Goal: Task Accomplishment & Management: Manage account settings

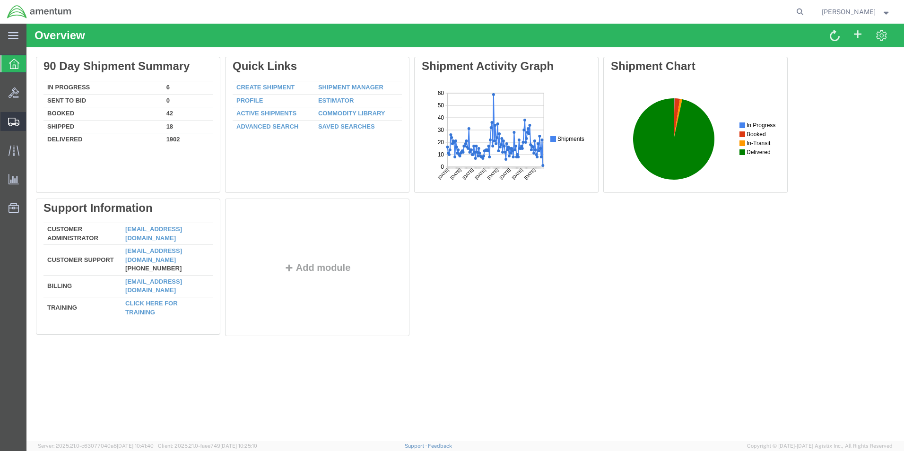
click at [0, 0] on span "Create from Template" at bounding box center [0, 0] width 0 height 0
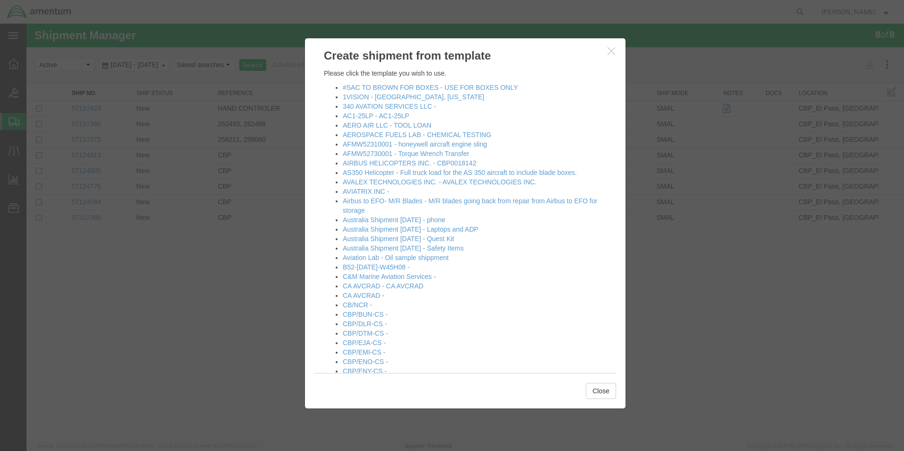
scroll to position [47, 0]
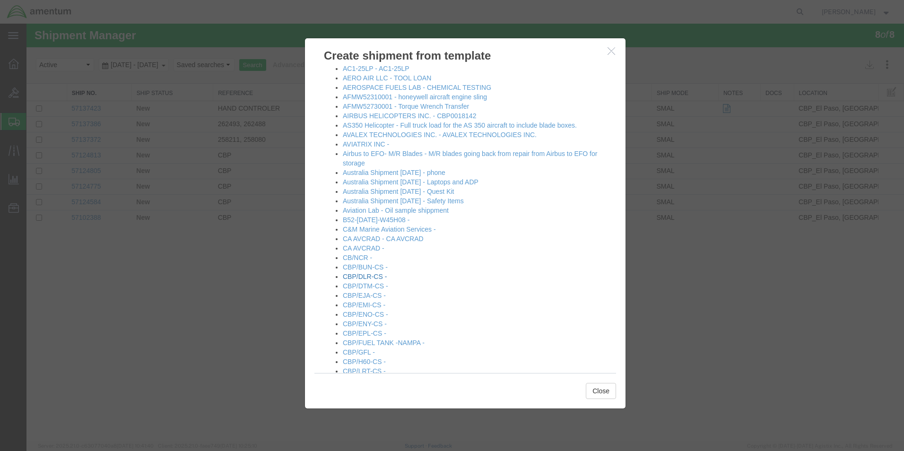
click at [366, 274] on link "CBP/DLR-CS -" at bounding box center [365, 277] width 44 height 8
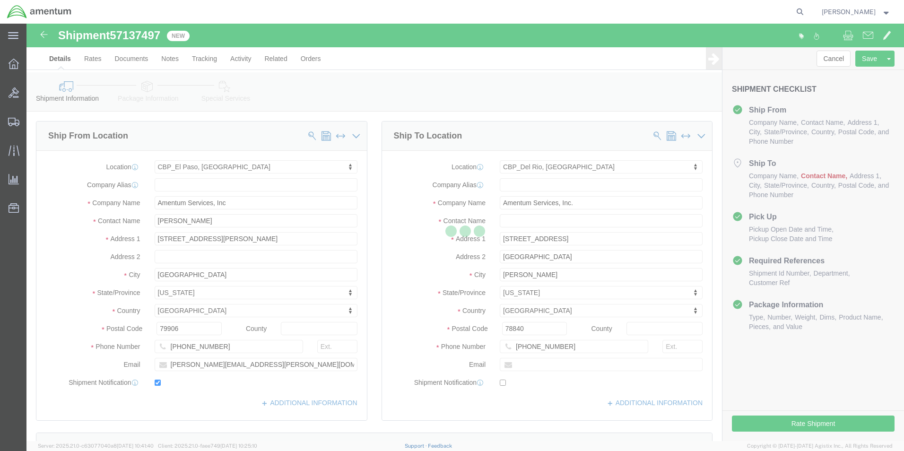
select select "49831"
select select "49937"
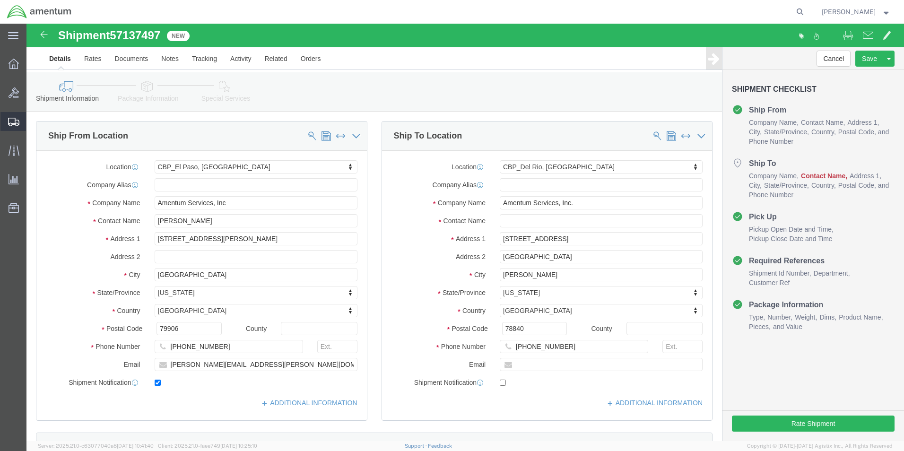
click at [7, 123] on div at bounding box center [13, 121] width 26 height 19
click at [0, 0] on span "Create from Template" at bounding box center [0, 0] width 0 height 0
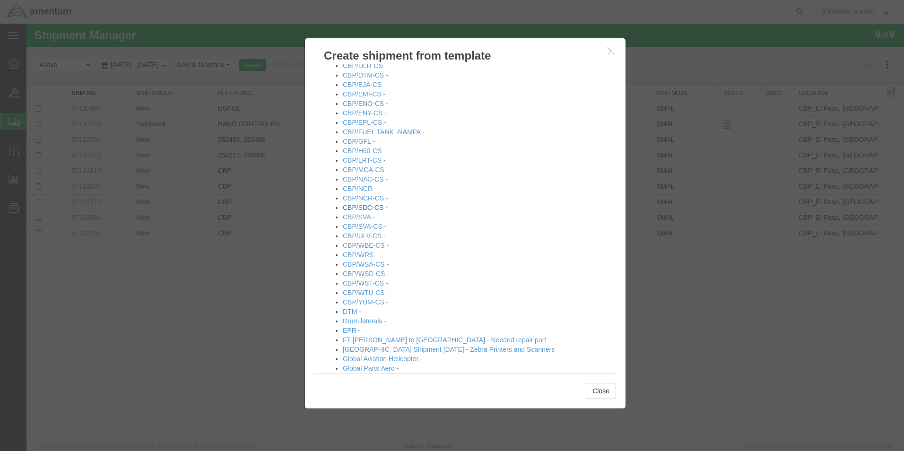
scroll to position [284, 0]
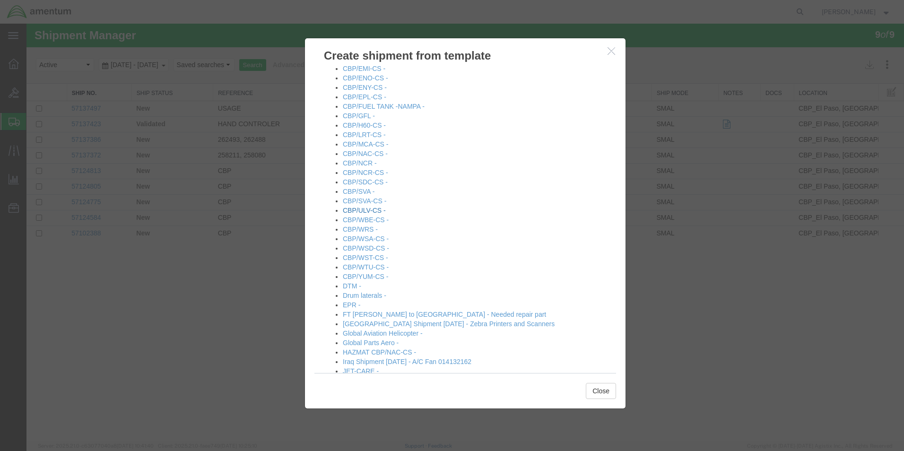
click at [368, 210] on link "CBP/ULV-CS -" at bounding box center [364, 211] width 43 height 8
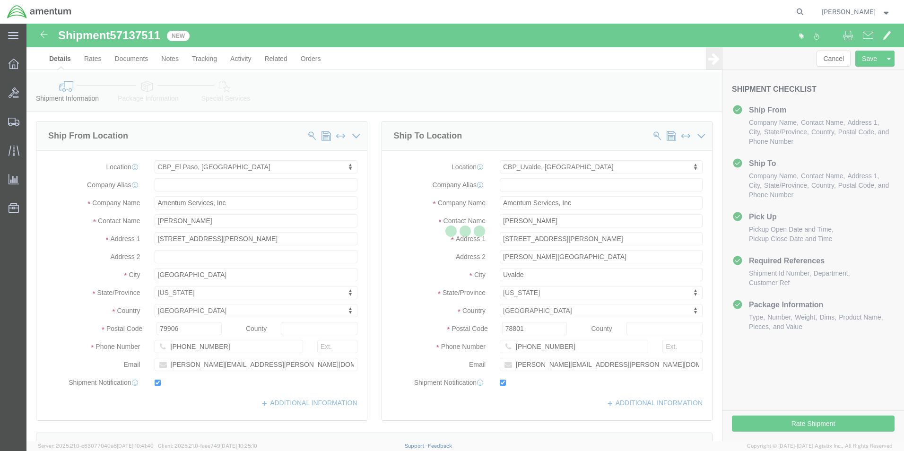
select select "49831"
select select "49950"
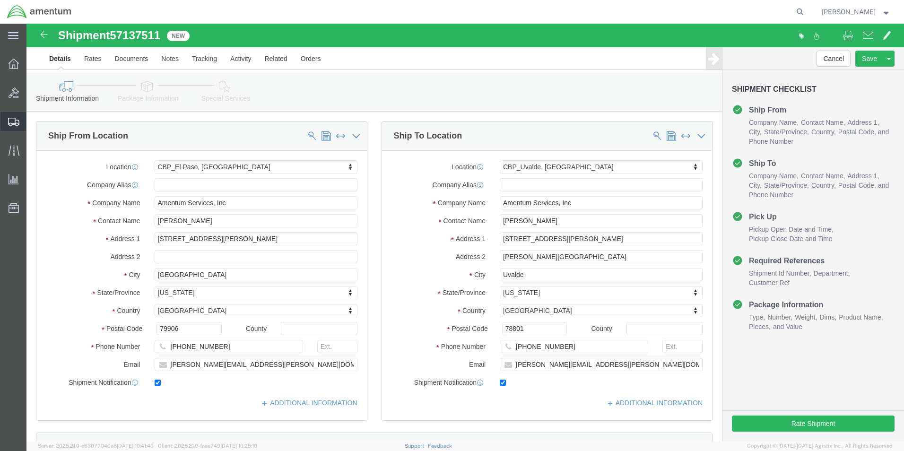
click at [0, 0] on span "Create from Template" at bounding box center [0, 0] width 0 height 0
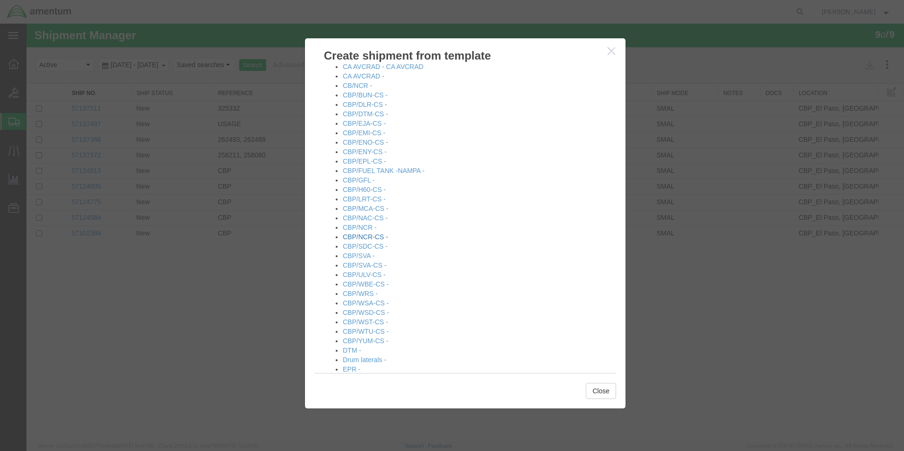
scroll to position [236, 0]
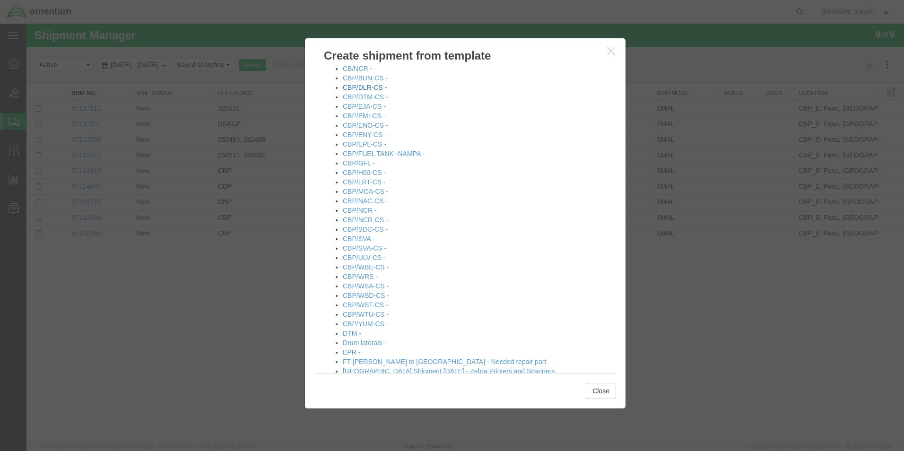
click at [369, 89] on link "CBP/DLR-CS -" at bounding box center [365, 88] width 44 height 8
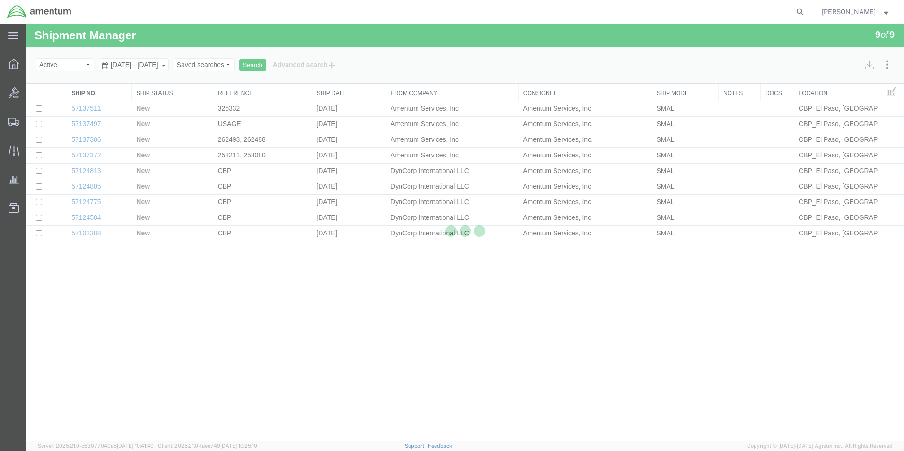
select select "49831"
select select "49937"
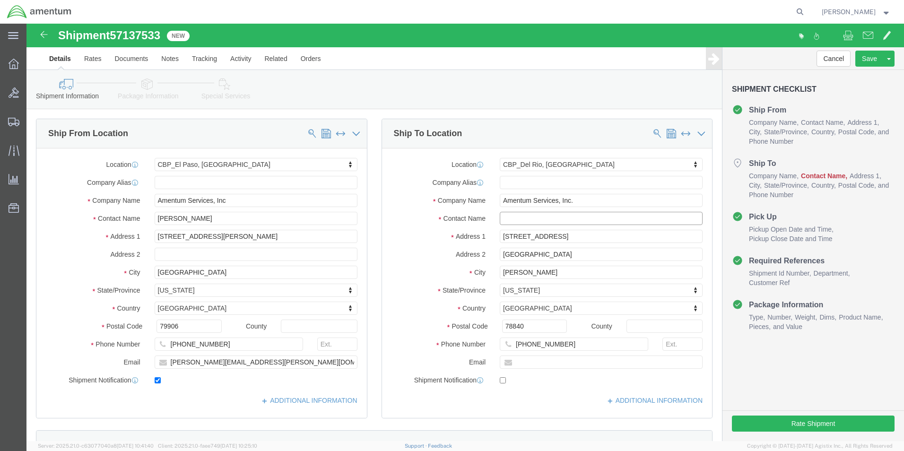
click input "text"
type input "H"
type input "[PERSON_NAME]"
click input "[STREET_ADDRESS]"
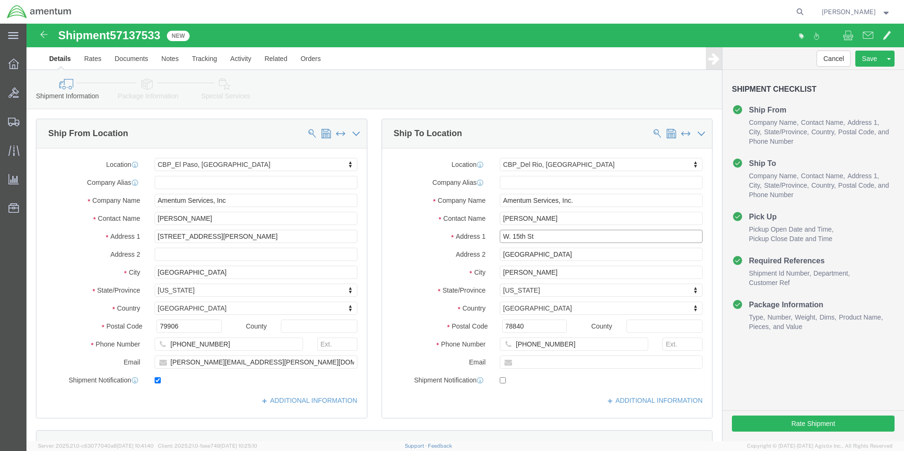
click input "W. 15th St"
type input "W. 15th St"
select select
click input "text"
type input "J"
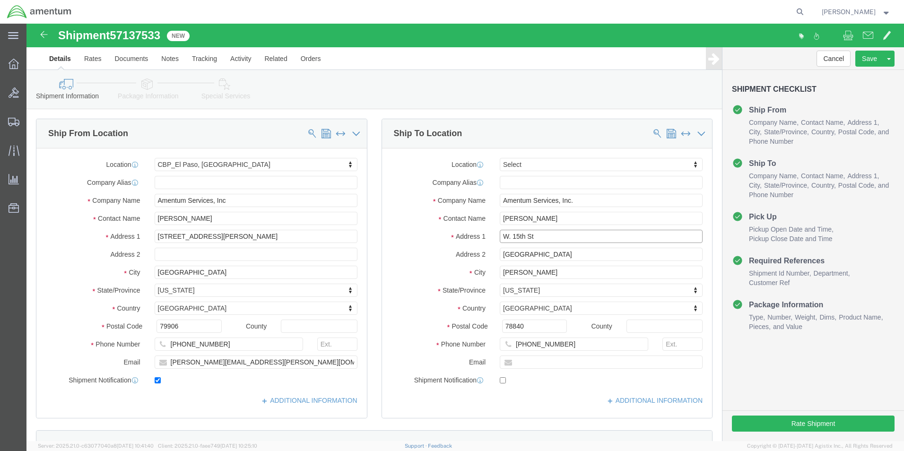
drag, startPoint x: 472, startPoint y: 213, endPoint x: 474, endPoint y: 227, distance: 14.3
click input "W. 15th St"
type input "[STREET_ADDRESS]"
click input "text"
type input "[PERSON_NAME][EMAIL_ADDRESS][PERSON_NAME][DOMAIN_NAME]"
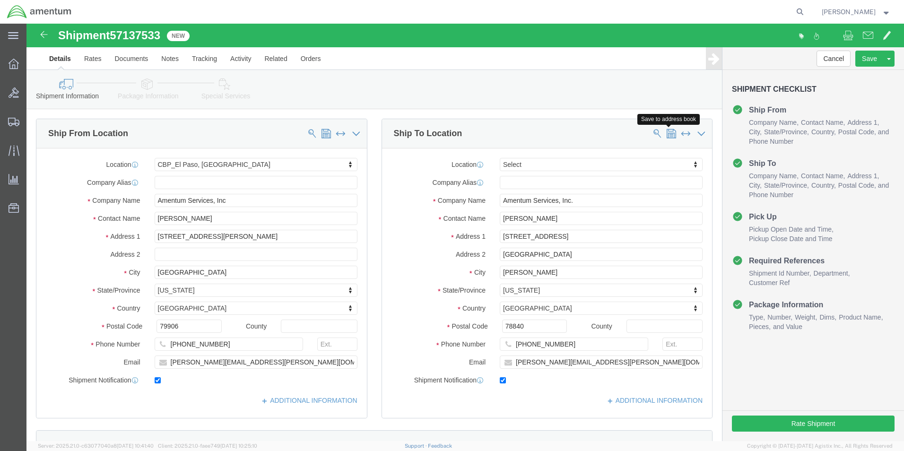
checkbox input "true"
click span
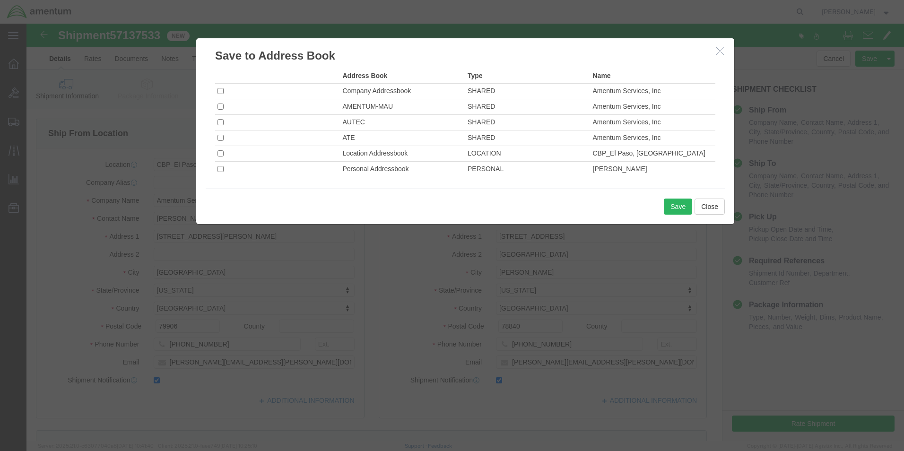
click icon "button"
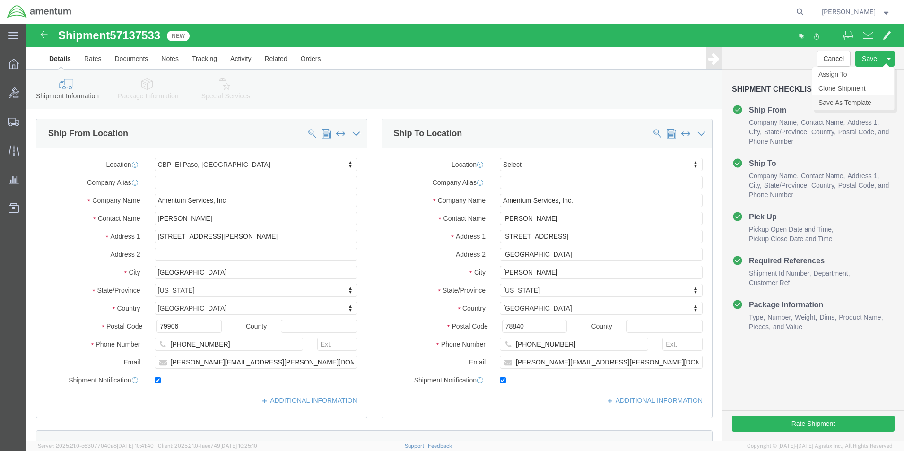
click link "Save As Template"
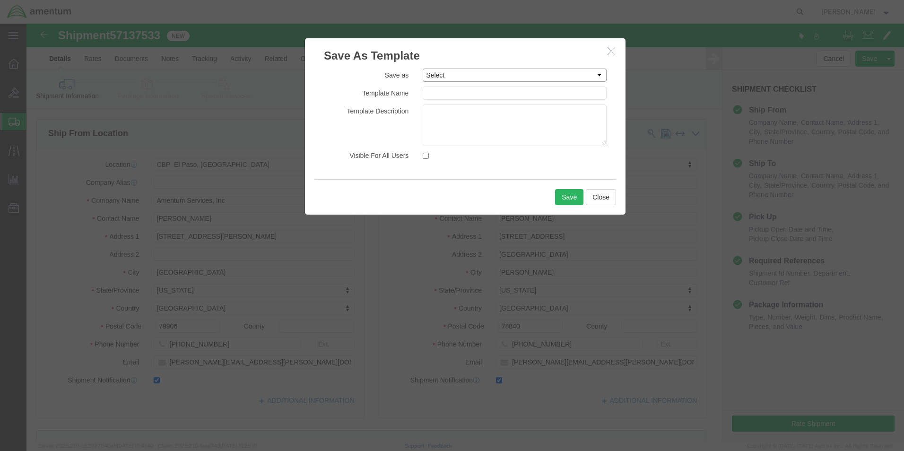
click select "Select #SAC TO BROWN FOR BOXES 1VISION 340 AVATION SERVICES LLC AC1-25LP AERO A…"
select select "51787"
click select "Select #SAC TO BROWN FOR BOXES 1VISION 340 AVATION SERVICES LLC AC1-25LP AERO A…"
type input "CBP/DLR-CS"
click button "Save"
